Goal: Book appointment/travel/reservation

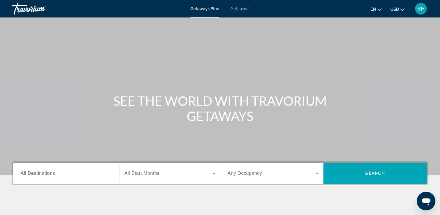
click at [234, 10] on span "Getaways" at bounding box center [240, 8] width 19 height 5
click at [76, 171] on input "Destination All Destinations" at bounding box center [66, 173] width 91 height 7
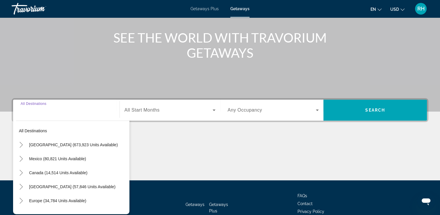
scroll to position [99, 0]
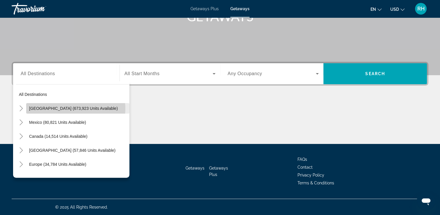
click at [71, 108] on span "[GEOGRAPHIC_DATA] (673,923 units available)" at bounding box center [73, 108] width 89 height 5
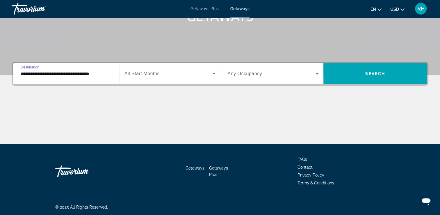
click at [86, 74] on input "**********" at bounding box center [66, 73] width 91 height 7
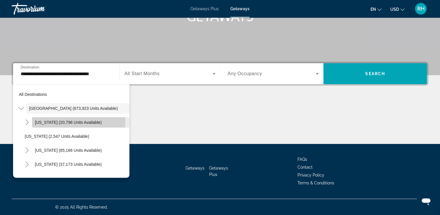
click at [65, 120] on span "[US_STATE] (20,796 units available)" at bounding box center [68, 122] width 67 height 5
type input "**********"
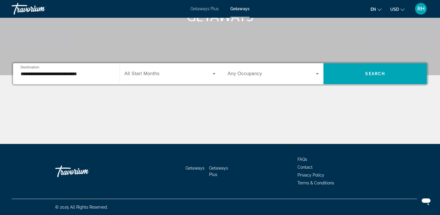
click at [142, 73] on span "All Start Months" at bounding box center [141, 73] width 35 height 5
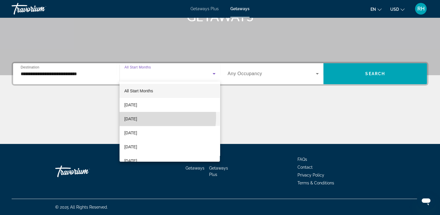
click at [137, 117] on span "[DATE]" at bounding box center [130, 118] width 13 height 7
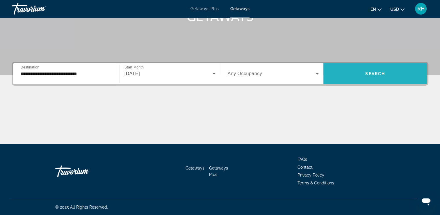
click at [360, 76] on span "Search widget" at bounding box center [375, 74] width 104 height 14
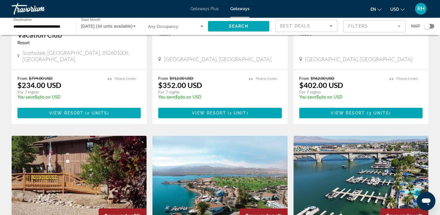
scroll to position [133, 0]
click at [51, 24] on input "**********" at bounding box center [40, 26] width 55 height 7
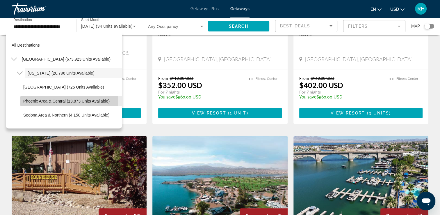
click at [58, 100] on span "Phoenix Area & Central (13,873 units available)" at bounding box center [66, 101] width 86 height 5
type input "**********"
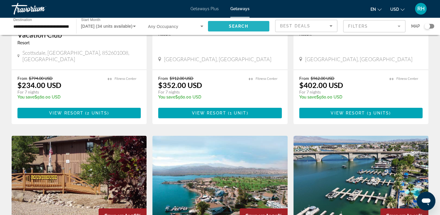
click at [236, 26] on span "Search" at bounding box center [239, 26] width 20 height 5
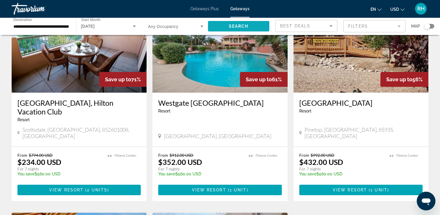
scroll to position [55, 0]
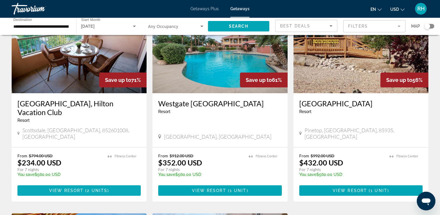
click at [69, 183] on span "Main content" at bounding box center [78, 190] width 123 height 14
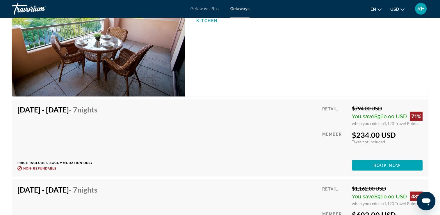
scroll to position [976, 0]
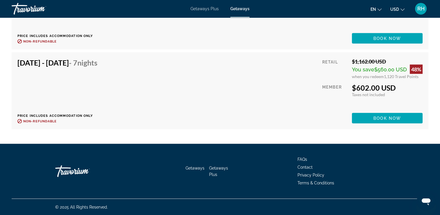
click at [6, 148] on div "Getaways Getaways Plus FAQs Contact Privacy Policy Terms & Conditions © 2025 Al…" at bounding box center [220, 179] width 440 height 71
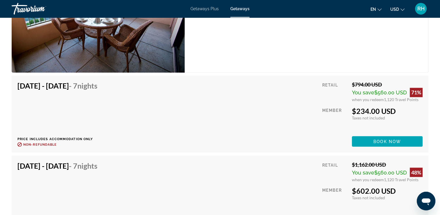
scroll to position [999, 0]
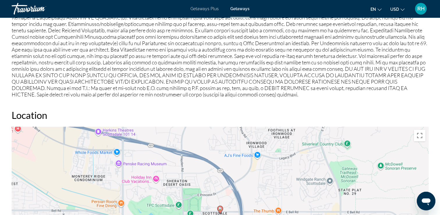
scroll to position [623, 0]
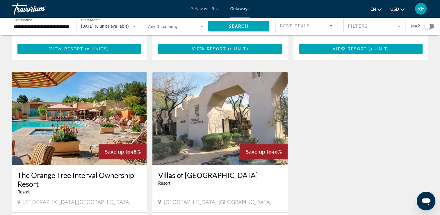
scroll to position [206, 0]
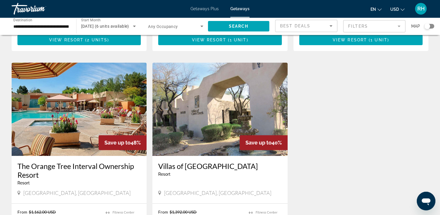
click at [64, 193] on div "The Orange Tree Interval Ownership Resort Resort - This is an adults only resor…" at bounding box center [79, 179] width 135 height 47
click at [79, 145] on img "Main content" at bounding box center [79, 109] width 135 height 93
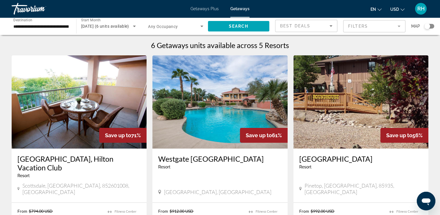
click at [170, 106] on img "Main content" at bounding box center [219, 101] width 135 height 93
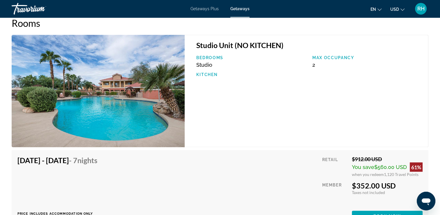
scroll to position [934, 0]
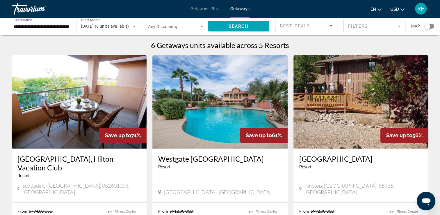
click at [45, 25] on input "**********" at bounding box center [40, 26] width 55 height 7
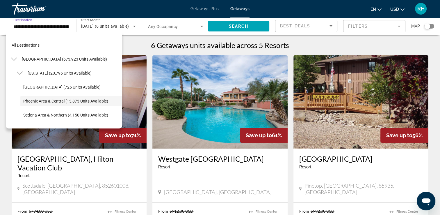
scroll to position [21, 0]
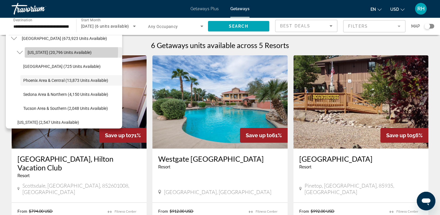
click at [54, 51] on span "[US_STATE] (20,796 units available)" at bounding box center [60, 52] width 64 height 5
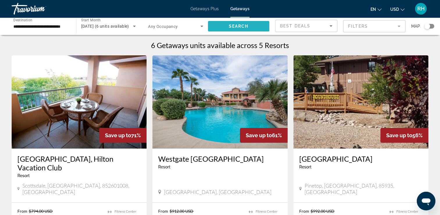
click at [245, 22] on span "Search widget" at bounding box center [239, 26] width 62 height 14
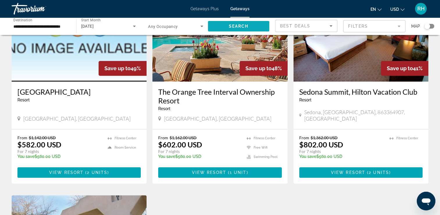
scroll to position [481, 0]
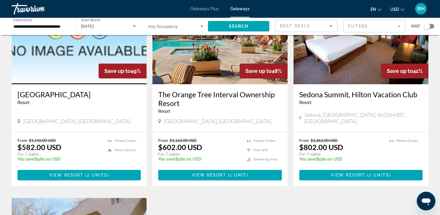
click at [60, 26] on input "**********" at bounding box center [40, 26] width 55 height 7
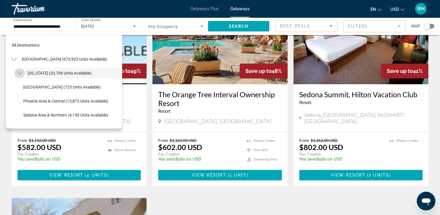
click at [18, 73] on icon "Toggle Arizona (20,796 units available)" at bounding box center [20, 73] width 6 height 3
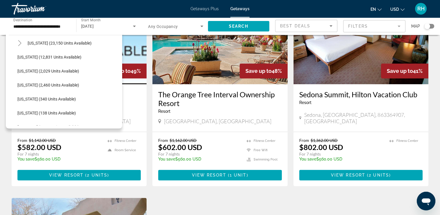
scroll to position [147, 0]
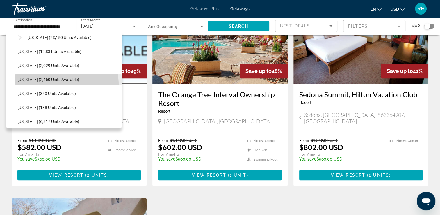
click at [62, 84] on span "Search widget" at bounding box center [69, 79] width 108 height 14
type input "**********"
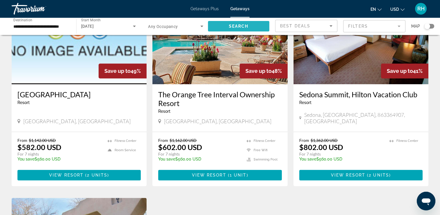
click at [231, 25] on span "Search" at bounding box center [239, 26] width 20 height 5
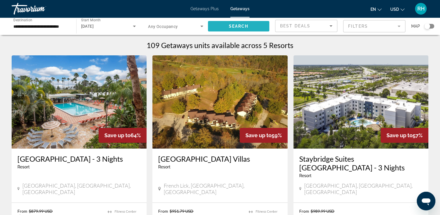
click at [240, 31] on span "Search widget" at bounding box center [239, 26] width 62 height 14
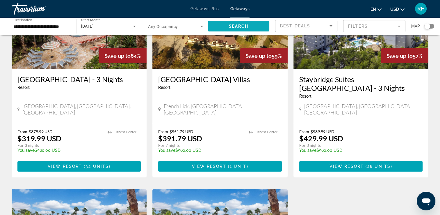
scroll to position [80, 0]
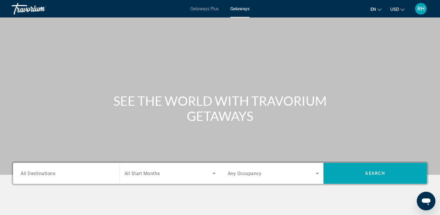
click at [45, 173] on span "All Destinations" at bounding box center [38, 173] width 35 height 6
click at [45, 173] on input "Destination All Destinations" at bounding box center [66, 173] width 91 height 7
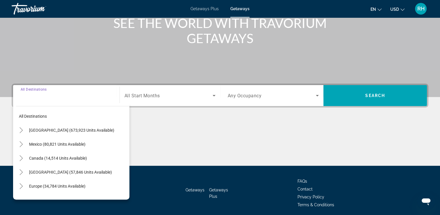
scroll to position [99, 0]
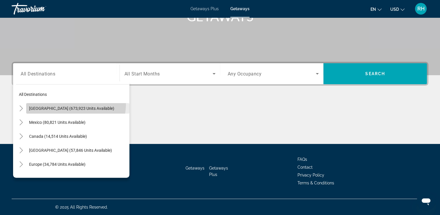
click at [59, 103] on span "Search widget" at bounding box center [77, 108] width 103 height 14
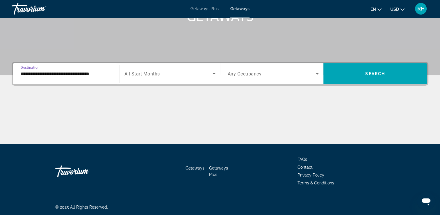
click at [59, 73] on input "**********" at bounding box center [66, 73] width 91 height 7
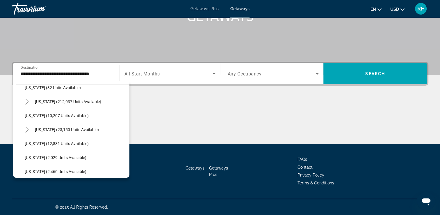
scroll to position [105, 0]
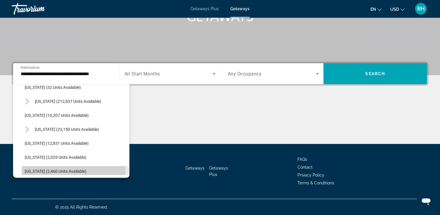
click at [54, 171] on span "[US_STATE] (2,460 units available)" at bounding box center [56, 171] width 62 height 5
type input "**********"
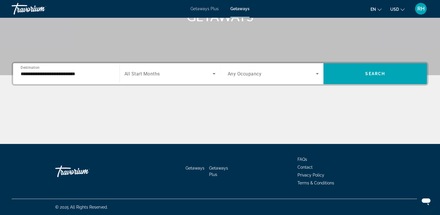
click at [152, 74] on span "All Start Months" at bounding box center [141, 74] width 35 height 6
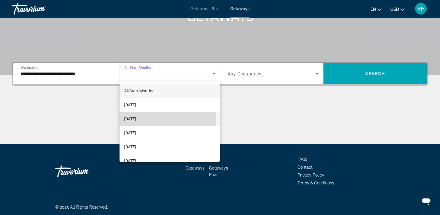
click at [136, 116] on span "[DATE]" at bounding box center [130, 118] width 12 height 7
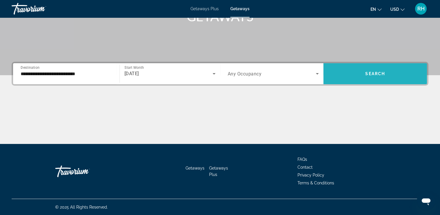
click at [360, 72] on span "Search widget" at bounding box center [375, 74] width 104 height 14
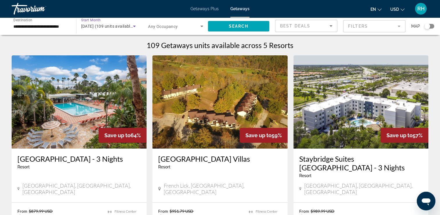
click at [102, 25] on span "[DATE] (109 units available)" at bounding box center [107, 26] width 53 height 5
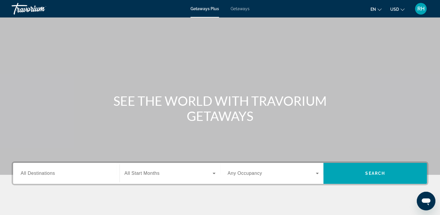
click at [239, 10] on span "Getaways" at bounding box center [240, 8] width 19 height 5
click at [50, 176] on div "Search widget" at bounding box center [66, 173] width 91 height 17
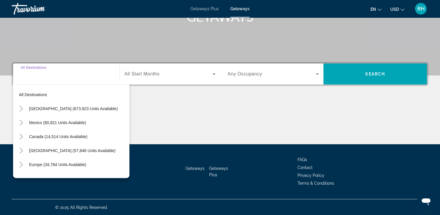
scroll to position [99, 0]
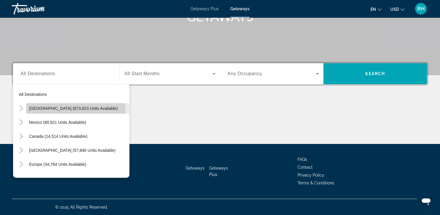
click at [56, 110] on span "[GEOGRAPHIC_DATA] (673,923 units available)" at bounding box center [73, 108] width 89 height 5
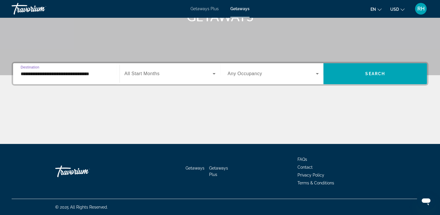
click at [106, 72] on input "**********" at bounding box center [66, 73] width 91 height 7
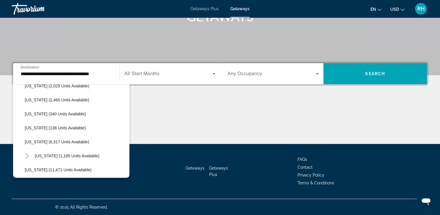
scroll to position [186, 0]
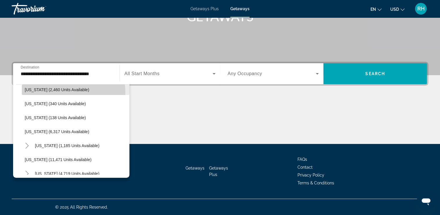
click at [62, 92] on span "Search widget" at bounding box center [76, 90] width 108 height 14
type input "**********"
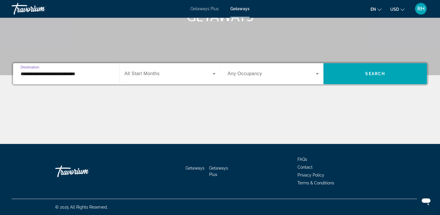
click at [154, 77] on div "Search widget" at bounding box center [169, 73] width 91 height 16
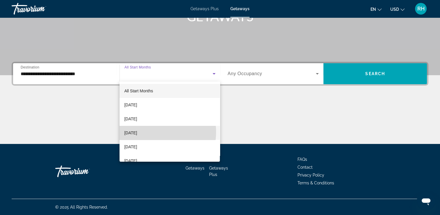
click at [137, 132] on span "[DATE]" at bounding box center [130, 132] width 13 height 7
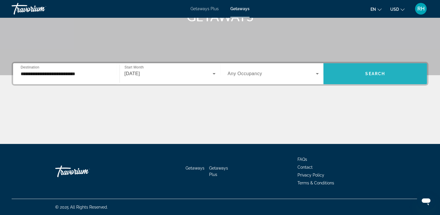
click at [369, 77] on span "Search widget" at bounding box center [375, 74] width 104 height 14
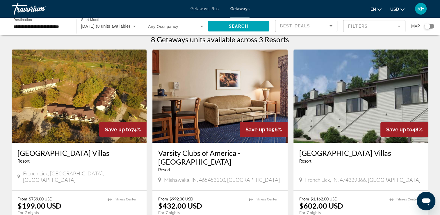
scroll to position [6, 0]
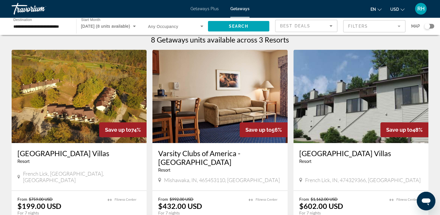
click at [56, 131] on img "Main content" at bounding box center [79, 96] width 135 height 93
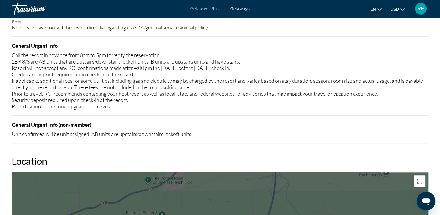
scroll to position [627, 0]
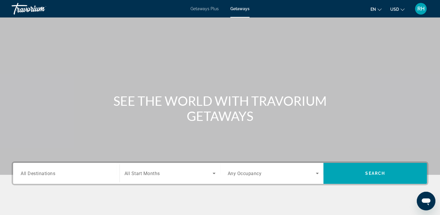
click at [60, 168] on div "Search widget" at bounding box center [66, 173] width 91 height 17
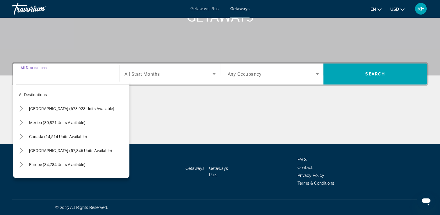
scroll to position [99, 0]
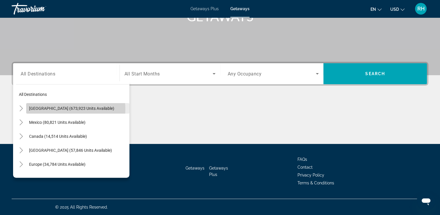
click at [56, 109] on span "[GEOGRAPHIC_DATA] (673,923 units available)" at bounding box center [71, 108] width 85 height 5
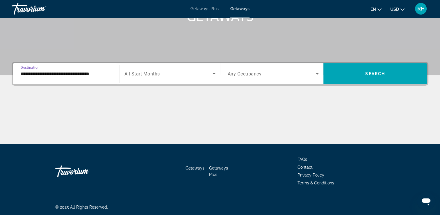
click at [138, 74] on span "All Start Months" at bounding box center [141, 74] width 35 height 6
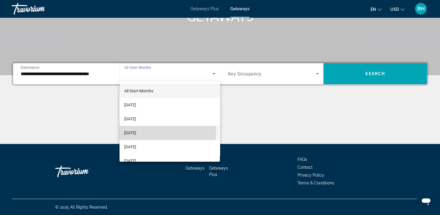
click at [136, 131] on span "[DATE]" at bounding box center [130, 132] width 12 height 7
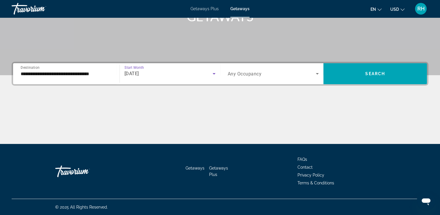
click at [101, 77] on div "**********" at bounding box center [66, 73] width 91 height 17
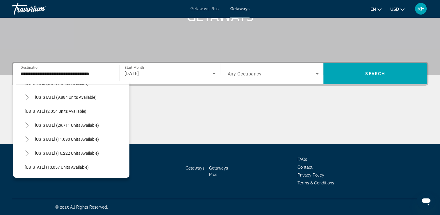
scroll to position [550, 0]
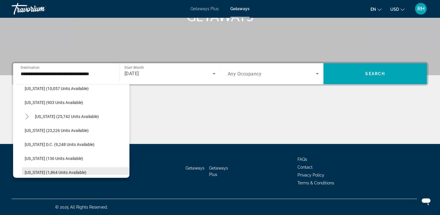
click at [77, 173] on span "[US_STATE] (1,864 units available)" at bounding box center [56, 172] width 62 height 5
type input "**********"
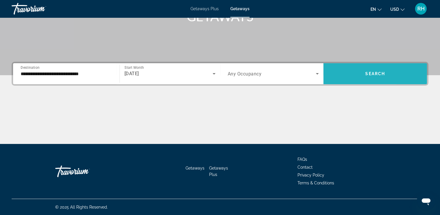
click at [398, 70] on span "Search widget" at bounding box center [375, 74] width 104 height 14
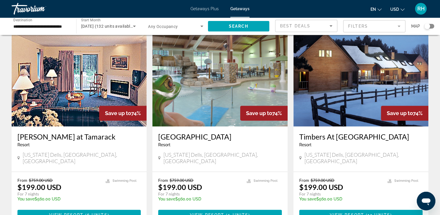
scroll to position [215, 0]
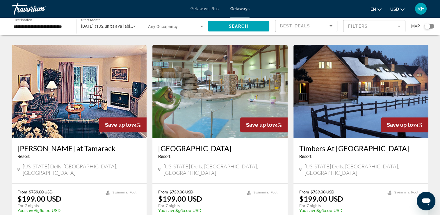
click at [185, 117] on img "Main content" at bounding box center [219, 91] width 135 height 93
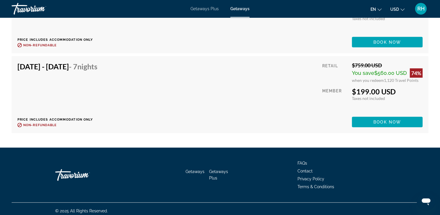
scroll to position [1290, 0]
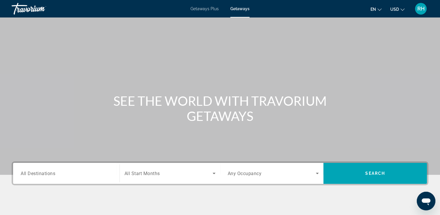
click at [51, 168] on div "Search widget" at bounding box center [66, 173] width 91 height 17
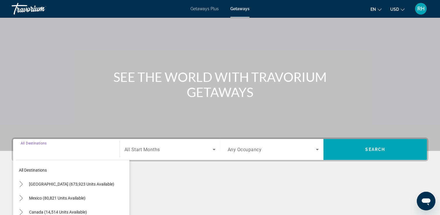
scroll to position [99, 0]
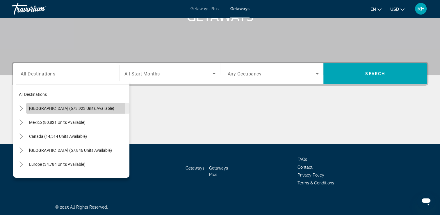
click at [60, 110] on span "[GEOGRAPHIC_DATA] (673,923 units available)" at bounding box center [71, 108] width 85 height 5
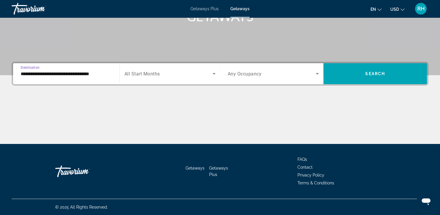
click at [90, 73] on input "**********" at bounding box center [66, 73] width 91 height 7
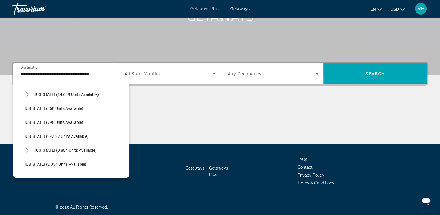
scroll to position [430, 0]
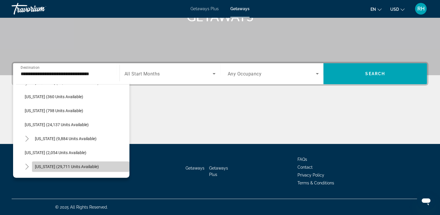
click at [99, 168] on span "[US_STATE] (29,711 units available)" at bounding box center [67, 166] width 64 height 5
type input "**********"
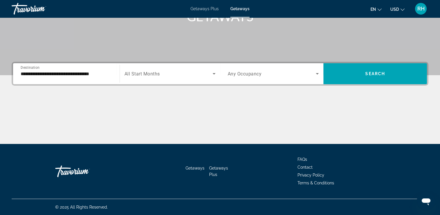
click at [153, 77] on div "Search widget" at bounding box center [169, 73] width 91 height 16
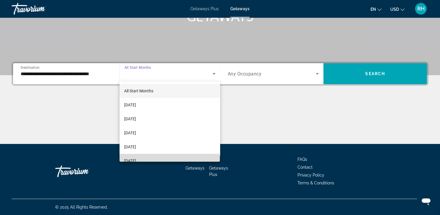
click at [172, 158] on mat-option "[DATE]" at bounding box center [170, 161] width 100 height 14
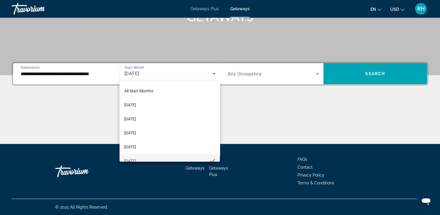
scroll to position [6, 0]
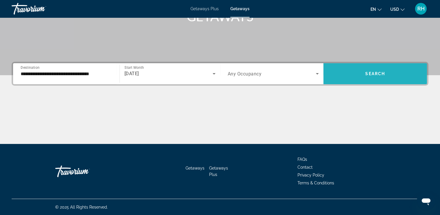
click at [364, 81] on span "Search widget" at bounding box center [375, 73] width 104 height 21
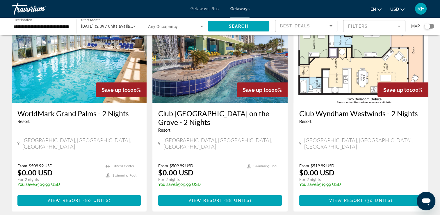
scroll to position [43, 0]
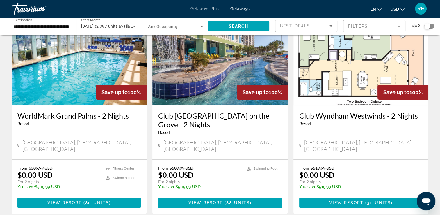
click at [213, 81] on img "Main content" at bounding box center [219, 58] width 135 height 93
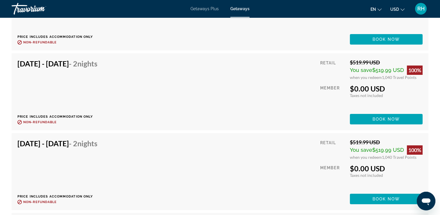
scroll to position [4122, 0]
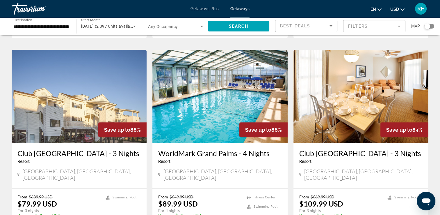
scroll to position [431, 0]
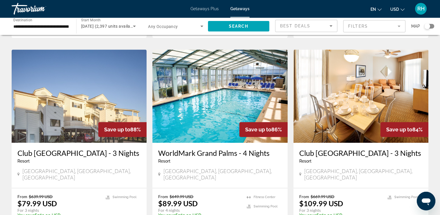
click at [188, 94] on img "Main content" at bounding box center [219, 95] width 135 height 93
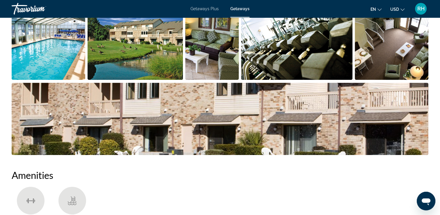
scroll to position [307, 0]
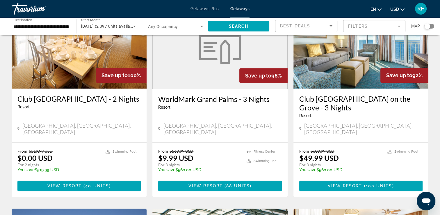
scroll to position [272, 0]
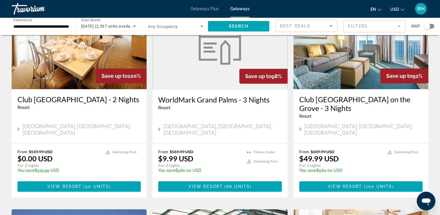
click at [202, 123] on div "Surfside Beach, SC, USA" at bounding box center [219, 130] width 123 height 14
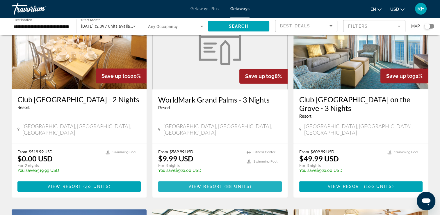
click at [214, 184] on span "View Resort" at bounding box center [205, 186] width 34 height 5
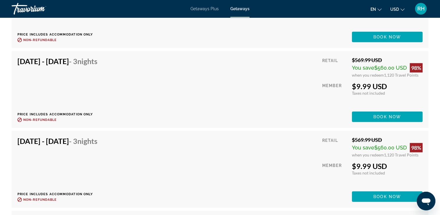
scroll to position [1577, 0]
